Goal: Find contact information: Find contact information

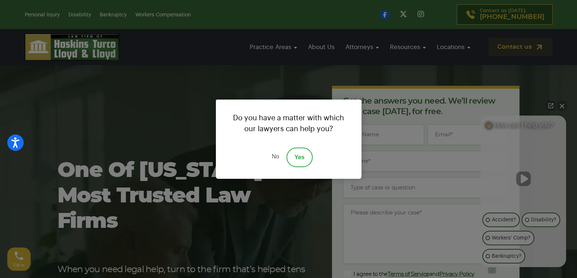
click at [272, 154] on link "No" at bounding box center [275, 158] width 22 height 20
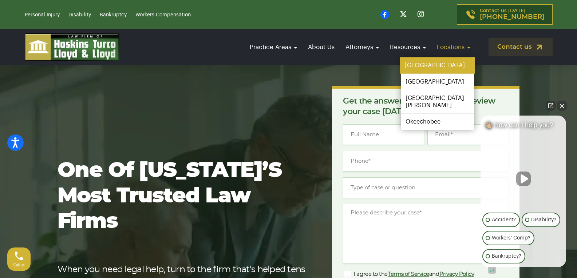
click at [429, 63] on link "[GEOGRAPHIC_DATA]" at bounding box center [437, 65] width 75 height 16
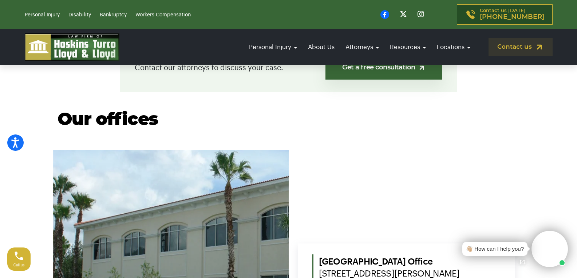
scroll to position [327, 0]
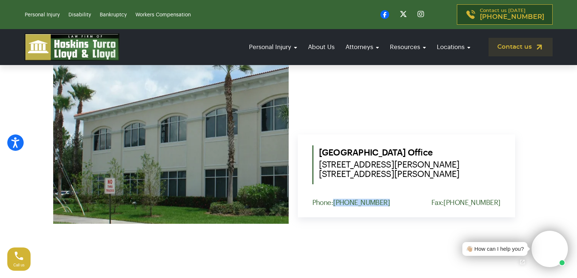
drag, startPoint x: 383, startPoint y: 199, endPoint x: 334, endPoint y: 200, distance: 49.1
click at [334, 200] on div "Port St. Lucie Office 1555 NW St. Lucie West Blvd. Suite 203, Port St. Lucie, F…" at bounding box center [406, 176] width 217 height 83
copy link "[PHONE_NUMBER]"
